Goal: Check status: Check status

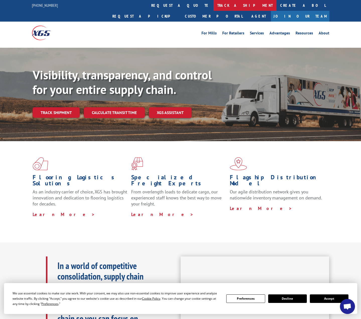
click at [214, 7] on link "track a shipment" at bounding box center [245, 5] width 63 height 11
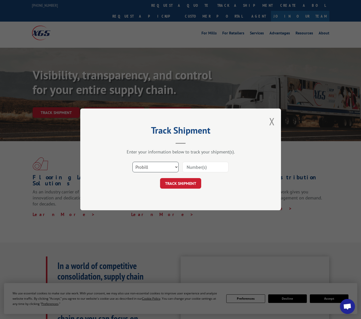
click at [162, 167] on select "Select category... Probill BOL PO" at bounding box center [155, 167] width 46 height 11
select select "po"
click at [132, 162] on select "Select category... Probill BOL PO" at bounding box center [155, 167] width 46 height 11
click at [195, 168] on input at bounding box center [205, 167] width 46 height 11
paste input "297558815"
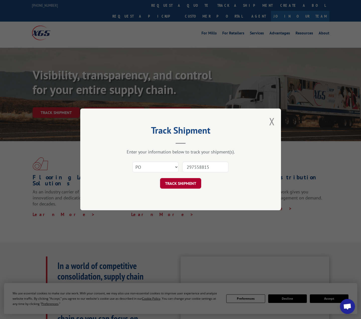
type input "297558815"
click at [184, 184] on button "TRACK SHIPMENT" at bounding box center [180, 183] width 41 height 11
